Goal: Check status: Check status

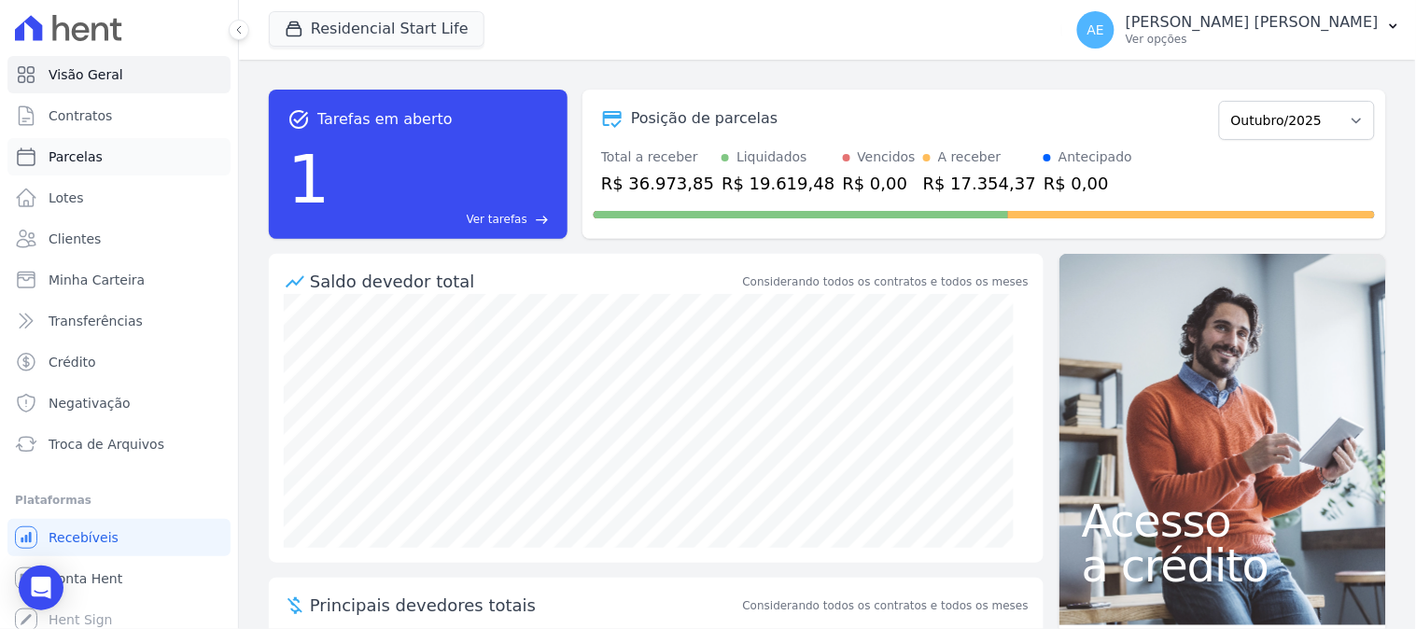
click at [75, 157] on span "Parcelas" at bounding box center [76, 156] width 54 height 19
select select
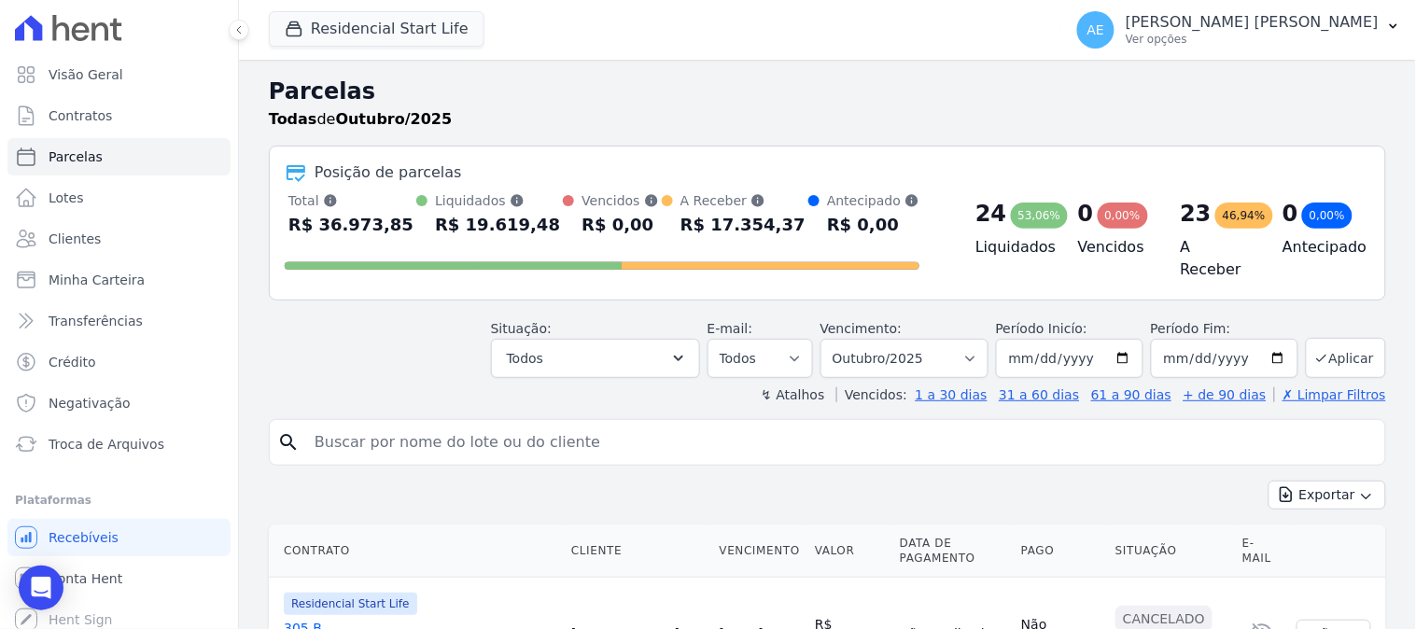
click at [448, 434] on input "search" at bounding box center [840, 442] width 1074 height 37
type input "cassio"
select select
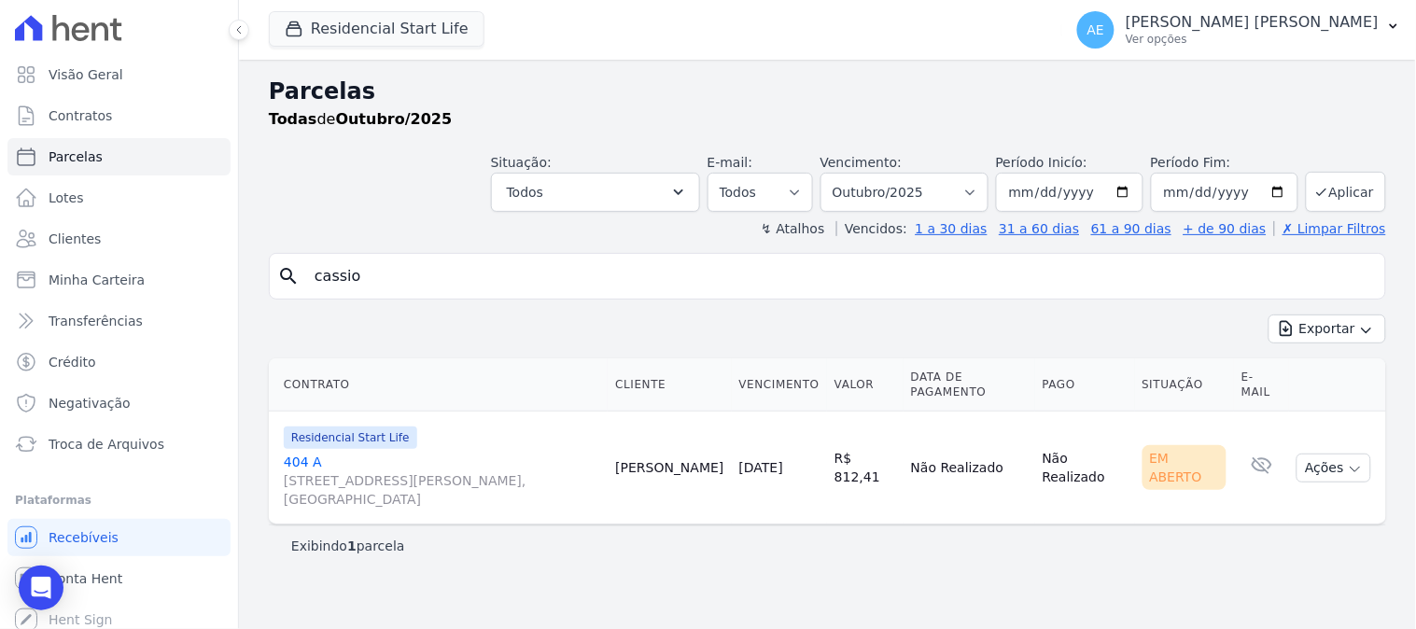
click at [296, 453] on link "404 A [STREET_ADDRESS][PERSON_NAME]" at bounding box center [442, 481] width 316 height 56
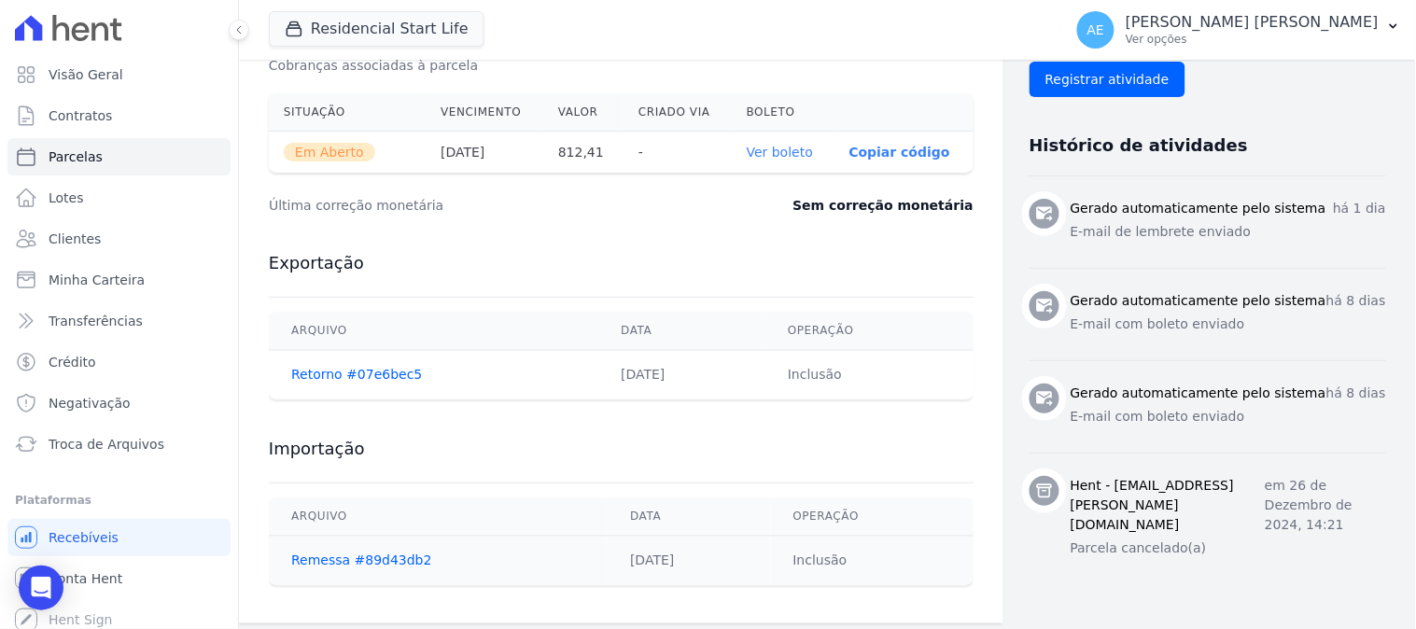
scroll to position [650, 0]
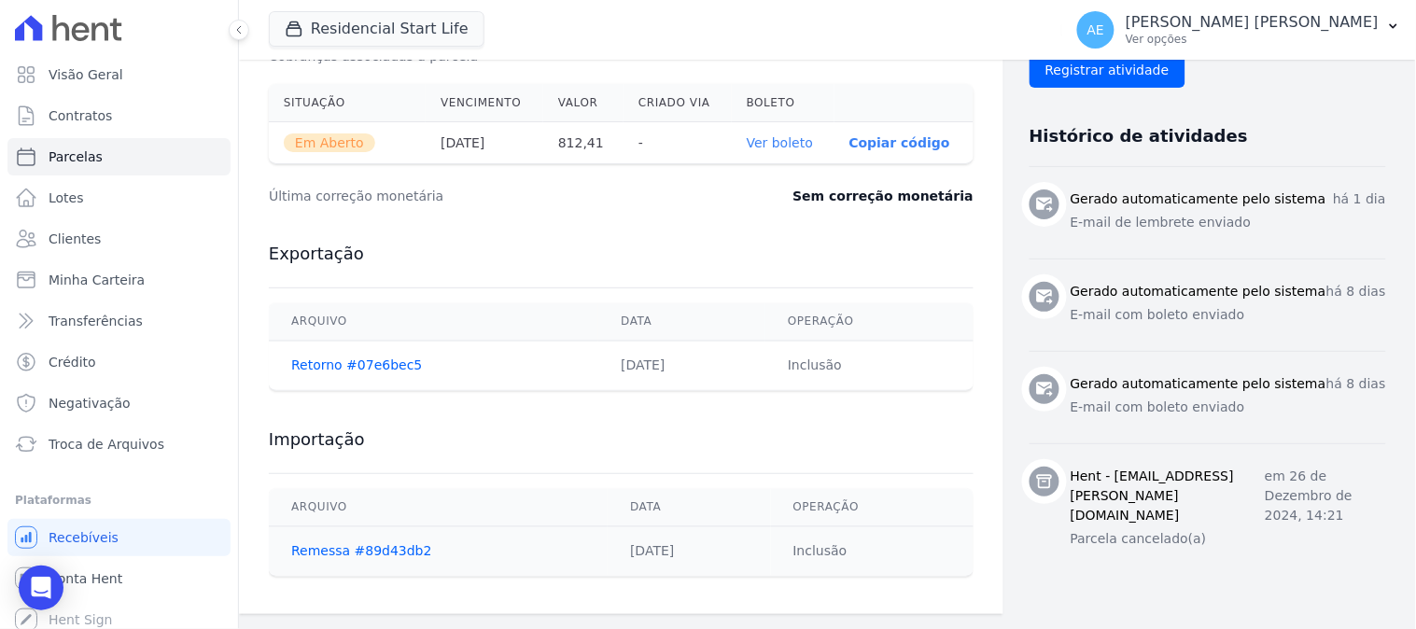
click at [773, 135] on link "Ver boleto" at bounding box center [780, 142] width 66 height 15
